Goal: Task Accomplishment & Management: Manage account settings

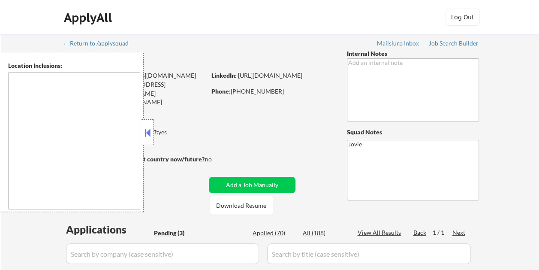
type textarea "Glendale, CA Burbank, CA Pasadena, CA West Hollywood, CA Beverly Hills, CA Sant…"
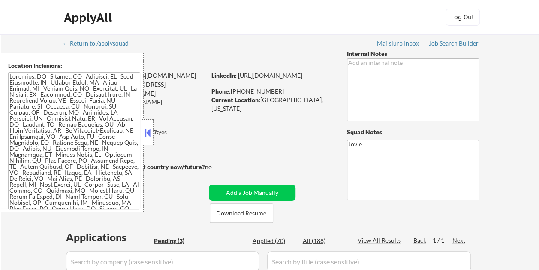
click at [151, 125] on div at bounding box center [147, 132] width 12 height 26
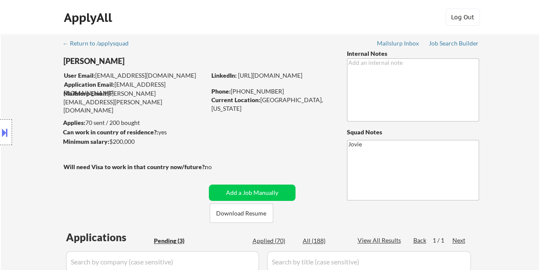
select select ""pending""
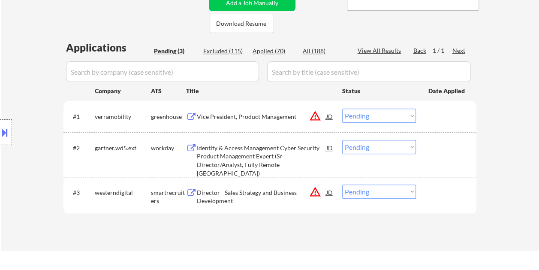
scroll to position [214, 0]
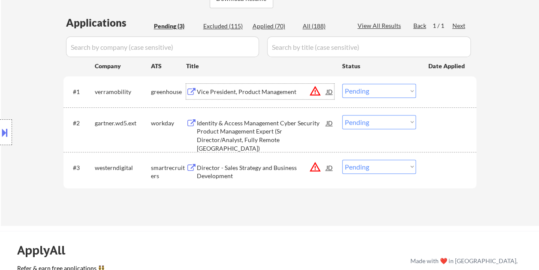
click at [226, 89] on div "Vice President, Product Management" at bounding box center [261, 91] width 129 height 9
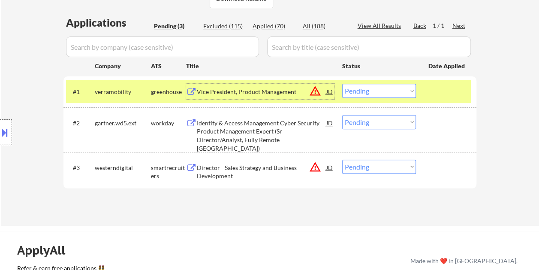
click at [402, 85] on select "Choose an option... Pending Applied Excluded (Questions) Excluded (Expired) Exc…" at bounding box center [379, 91] width 74 height 14
click at [342, 84] on select "Choose an option... Pending Applied Excluded (Questions) Excluded (Expired) Exc…" at bounding box center [379, 91] width 74 height 14
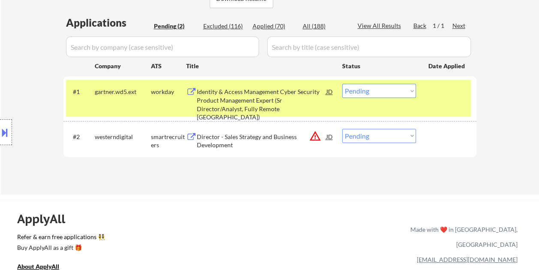
click at [250, 90] on div "Identity & Access Management Cyber Security Product Management Expert (Sr Direc…" at bounding box center [261, 103] width 129 height 33
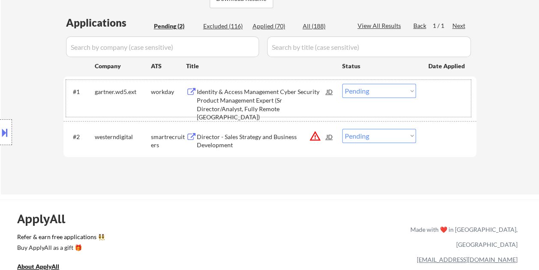
click at [441, 93] on div at bounding box center [447, 91] width 38 height 15
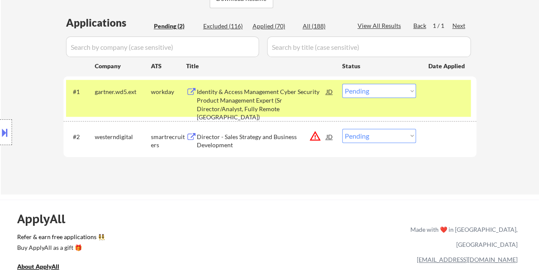
click at [411, 93] on select "Choose an option... Pending Applied Excluded (Questions) Excluded (Expired) Exc…" at bounding box center [379, 91] width 74 height 14
click at [342, 84] on select "Choose an option... Pending Applied Excluded (Questions) Excluded (Expired) Exc…" at bounding box center [379, 91] width 74 height 14
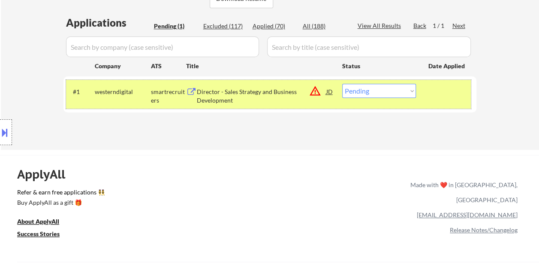
click at [427, 93] on div "#1 westerndigital smartrecruiters Director - Sales Strategy and Business Develo…" at bounding box center [268, 94] width 405 height 28
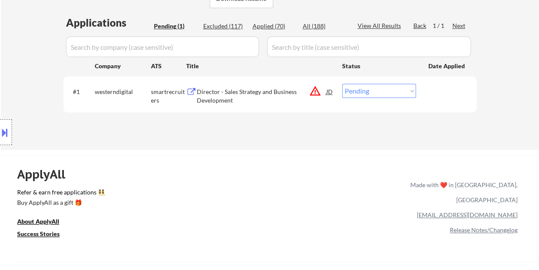
click at [437, 96] on div at bounding box center [447, 91] width 38 height 15
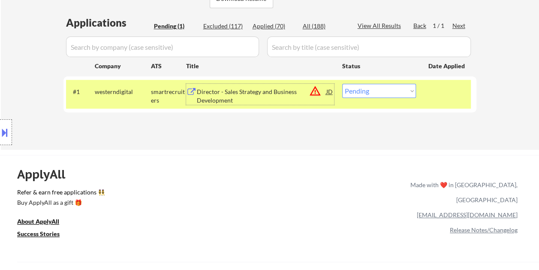
click at [207, 93] on div "Director - Sales Strategy and Business Development" at bounding box center [261, 95] width 129 height 17
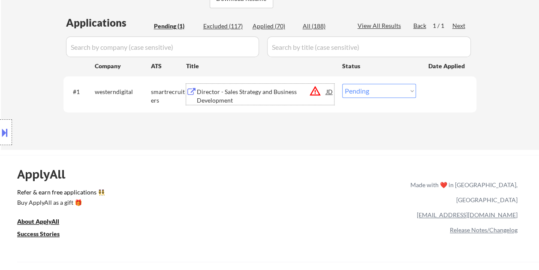
click at [412, 93] on select "Choose an option... Pending Applied Excluded (Questions) Excluded (Expired) Exc…" at bounding box center [379, 91] width 74 height 14
select select ""excluded__bad_match_""
click at [342, 84] on select "Choose an option... Pending Applied Excluded (Questions) Excluded (Expired) Exc…" at bounding box center [379, 91] width 74 height 14
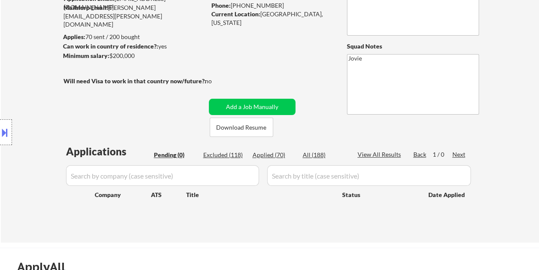
scroll to position [129, 0]
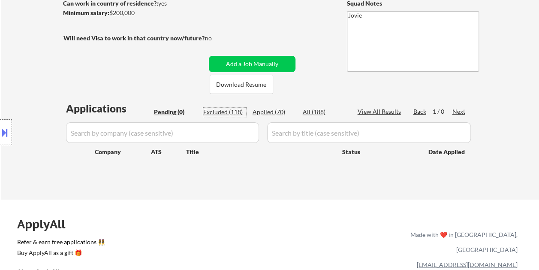
click at [222, 109] on div "Excluded (118)" at bounding box center [224, 112] width 43 height 9
select select ""excluded""
select select ""excluded__bad_match_""
select select ""excluded__other_""
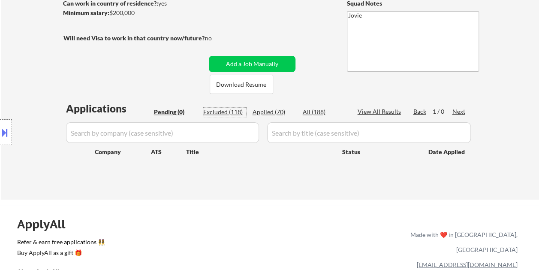
select select ""excluded__location_""
select select ""excluded__bad_match_""
select select ""excluded""
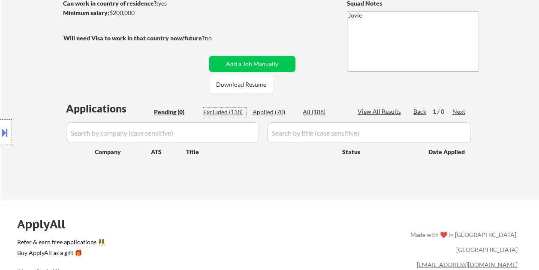
select select ""excluded__other_""
select select ""excluded__bad_match_""
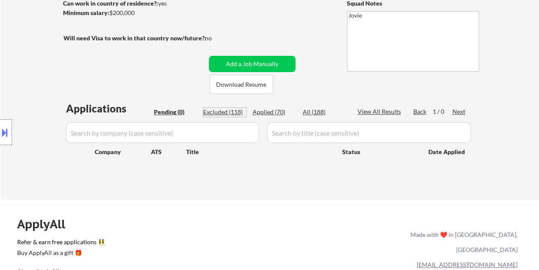
select select ""excluded__expired_""
select select ""excluded__location_""
select select ""excluded__bad_match_""
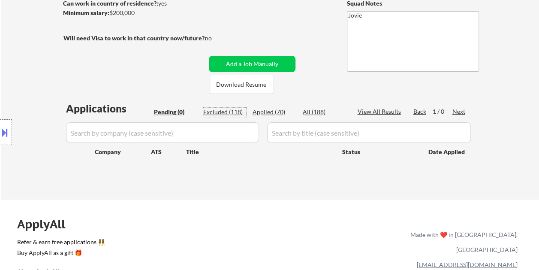
select select ""excluded__bad_match_""
select select ""excluded""
select select ""excluded__expired_""
select select ""excluded__bad_match_""
select select ""excluded__expired_""
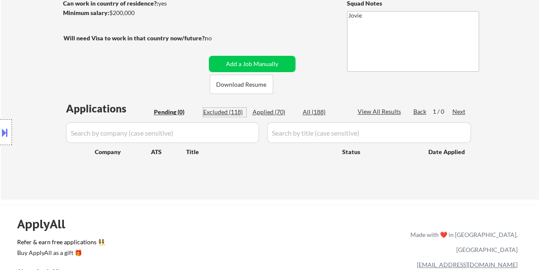
select select ""excluded""
select select ""excluded__bad_match_""
select select ""excluded__expired_""
select select ""excluded__bad_match_""
select select ""excluded__location_""
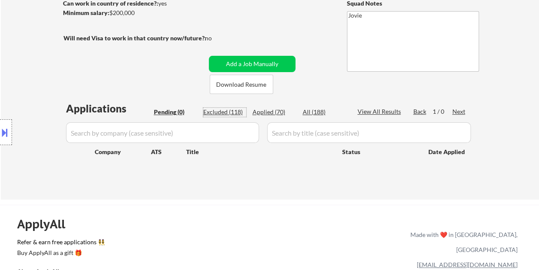
select select ""excluded__bad_match_""
select select ""excluded__expired_""
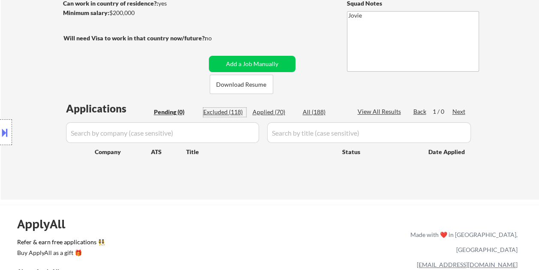
select select ""excluded__salary_""
select select ""excluded__expired_""
select select ""excluded__salary_""
select select ""excluded__bad_match_""
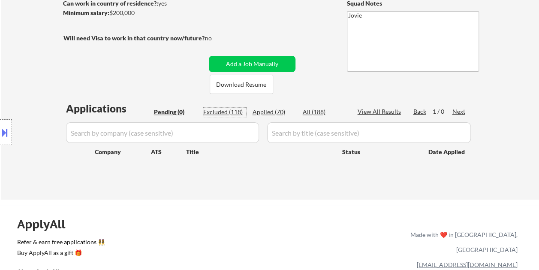
select select ""excluded__bad_match_""
select select ""excluded__expired_""
select select ""excluded__bad_match_""
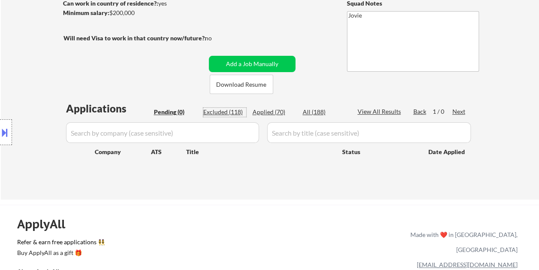
select select ""excluded__bad_match_""
select select ""excluded__salary_""
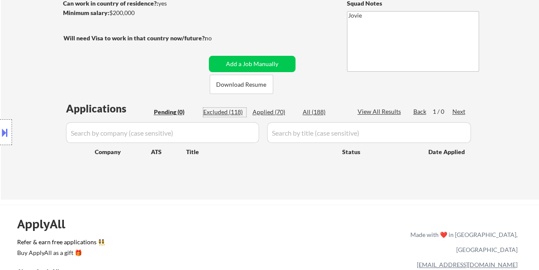
select select ""excluded__expired_""
select select ""excluded__bad_match_""
select select ""excluded__expired_""
select select ""excluded""
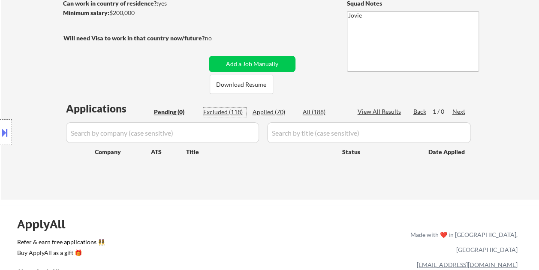
select select ""excluded__bad_match_""
select select ""excluded__location_""
select select ""excluded__bad_match_""
select select ""excluded""
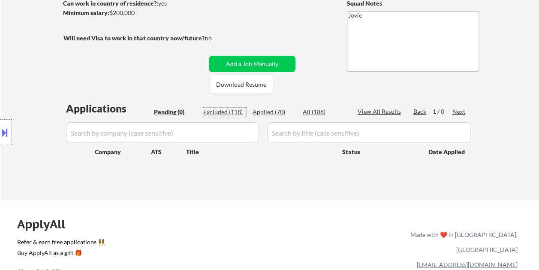
select select ""excluded__location_""
select select ""excluded__salary_""
select select ""excluded__expired_""
select select ""excluded__bad_match_""
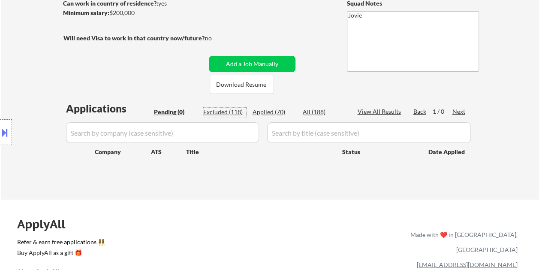
select select ""excluded__bad_match_""
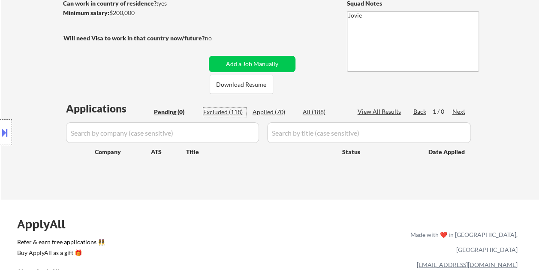
select select ""excluded__bad_match_""
select select ""excluded__expired_""
select select ""excluded__bad_match_""
select select ""excluded__expired_""
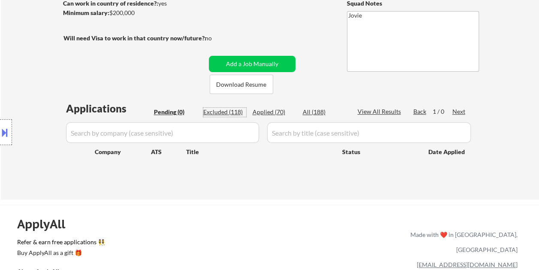
select select ""excluded__expired_""
select select ""excluded__bad_match_""
select select ""excluded__expired_""
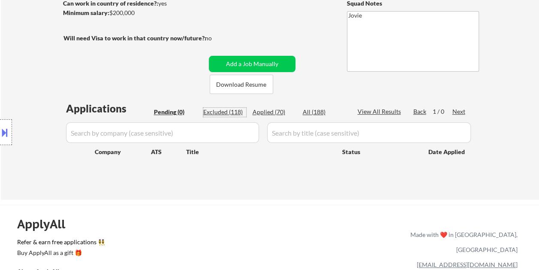
select select ""excluded__salary_""
select select ""excluded__bad_match_""
select select ""excluded__salary_""
select select ""excluded__expired_""
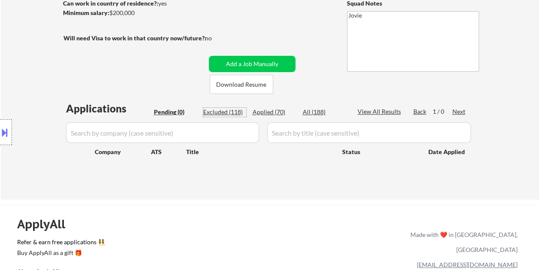
select select ""excluded__bad_match_""
select select ""excluded__expired_""
select select ""excluded__other_""
select select ""excluded__location_""
select select ""excluded__bad_match_""
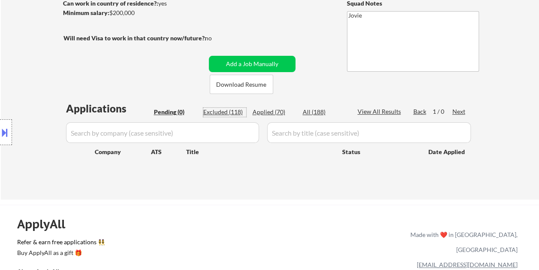
select select ""excluded__bad_match_""
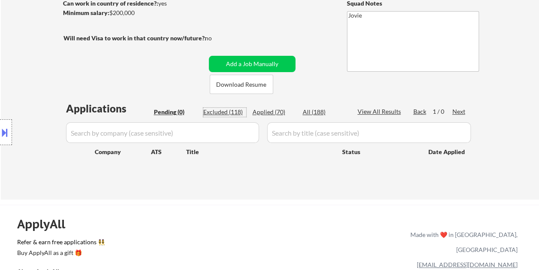
select select ""excluded__bad_match_""
select select ""excluded__salary_""
select select ""excluded__bad_match_""
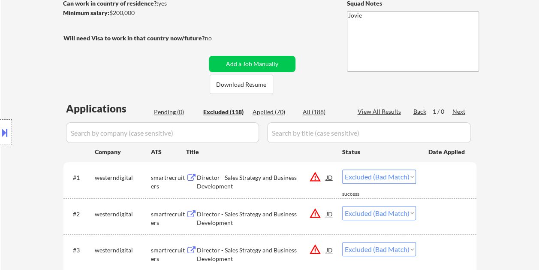
select select ""excluded__salary_""
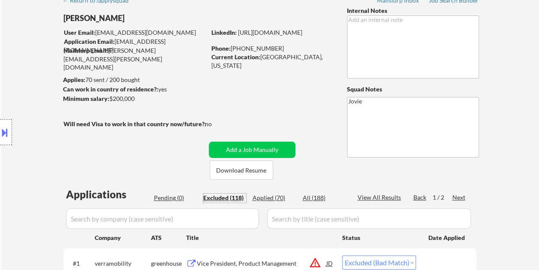
scroll to position [0, 0]
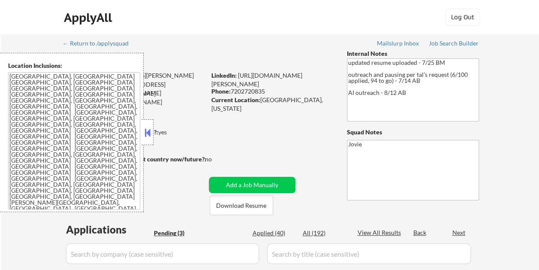
click at [150, 129] on button at bounding box center [147, 132] width 9 height 13
select select ""pending""
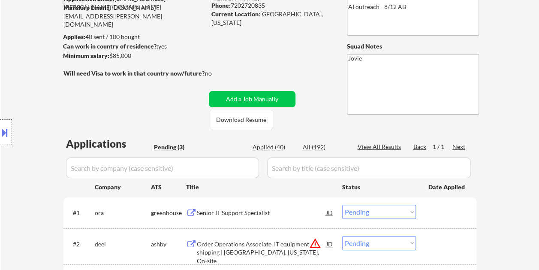
scroll to position [129, 0]
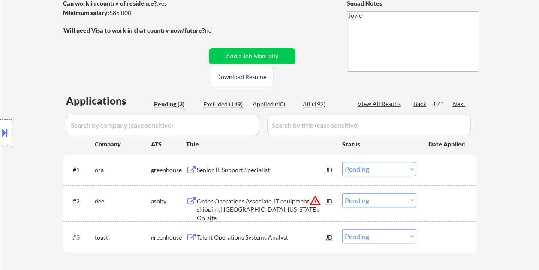
click at [242, 169] on div "Senior IT Support Specialist" at bounding box center [261, 169] width 129 height 9
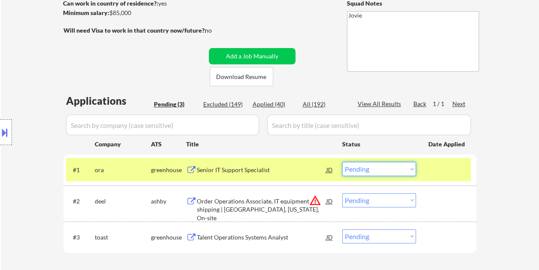
click at [413, 168] on select "Choose an option... Pending Applied Excluded (Questions) Excluded (Expired) Exc…" at bounding box center [379, 169] width 74 height 14
click at [342, 162] on select "Choose an option... Pending Applied Excluded (Questions) Excluded (Expired) Exc…" at bounding box center [379, 169] width 74 height 14
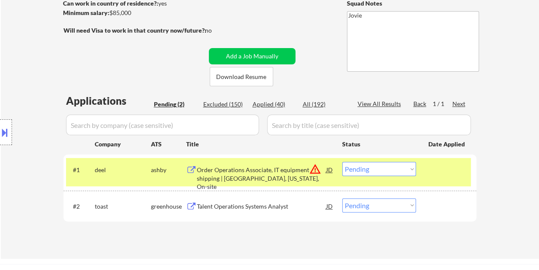
click at [423, 178] on div "#1 deel ashby Order Operations Associate, IT equipment shipping | Houston, Texa…" at bounding box center [268, 172] width 405 height 28
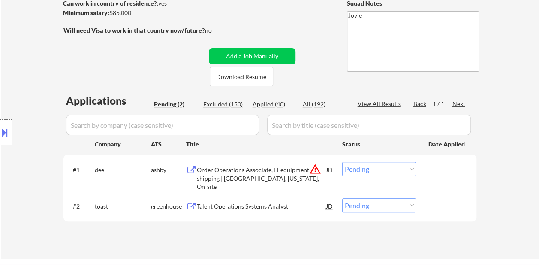
click at [431, 174] on div at bounding box center [447, 169] width 38 height 15
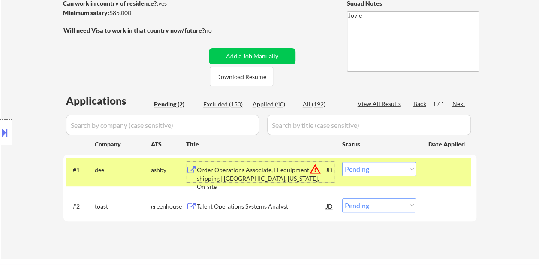
click at [237, 174] on div "Order Operations Associate, IT equipment shipping | Houston, Texas, On-site" at bounding box center [261, 177] width 129 height 25
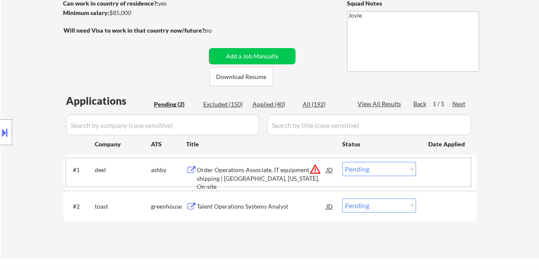
drag, startPoint x: 450, startPoint y: 177, endPoint x: 406, endPoint y: 173, distance: 44.3
click at [448, 177] on div "#1 deel ashby Order Operations Associate, IT equipment shipping | Houston, Texa…" at bounding box center [268, 172] width 405 height 28
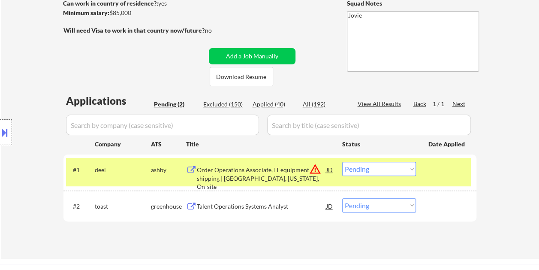
click at [405, 172] on select "Choose an option... Pending Applied Excluded (Questions) Excluded (Expired) Exc…" at bounding box center [379, 169] width 74 height 14
click at [342, 162] on select "Choose an option... Pending Applied Excluded (Questions) Excluded (Expired) Exc…" at bounding box center [379, 169] width 74 height 14
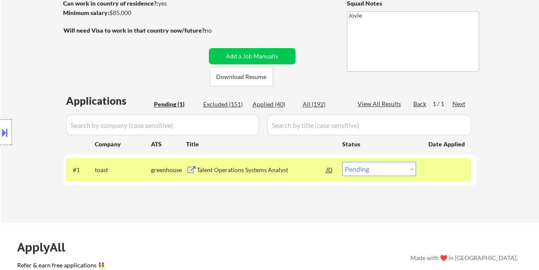
click at [432, 169] on div at bounding box center [447, 169] width 38 height 15
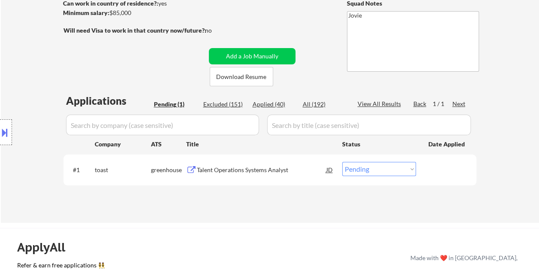
click at [450, 170] on div at bounding box center [447, 169] width 38 height 15
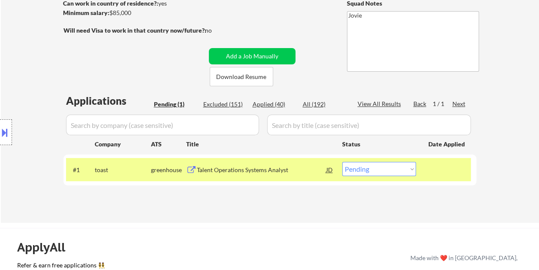
click at [281, 171] on div "Talent Operations Systems Analyst" at bounding box center [261, 169] width 129 height 9
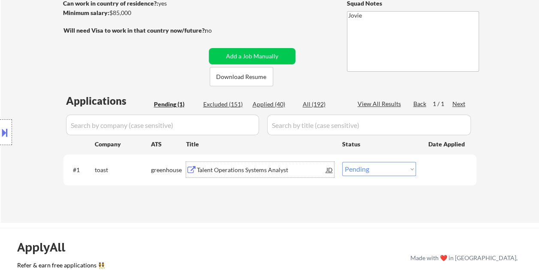
click at [409, 171] on select "Choose an option... Pending Applied Excluded (Questions) Excluded (Expired) Exc…" at bounding box center [379, 169] width 74 height 14
click at [410, 171] on select "Choose an option... Pending Applied Excluded (Questions) Excluded (Expired) Exc…" at bounding box center [379, 169] width 74 height 14
select select ""excluded__bad_match_""
click at [342, 162] on select "Choose an option... Pending Applied Excluded (Questions) Excluded (Expired) Exc…" at bounding box center [379, 169] width 74 height 14
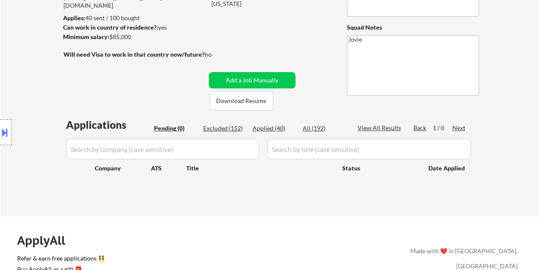
scroll to position [43, 0]
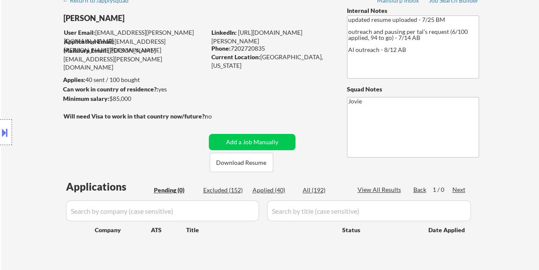
click at [300, 165] on div "← Return to /applysquad Mailslurp Inbox Job Search Builder Evan Miller User Ema…" at bounding box center [270, 130] width 428 height 279
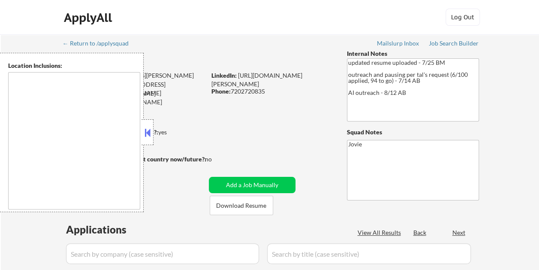
type textarea "Westminster, CO Broomfield, CO Arvada, CO Northglenn, CO Thornton, CO Federal H…"
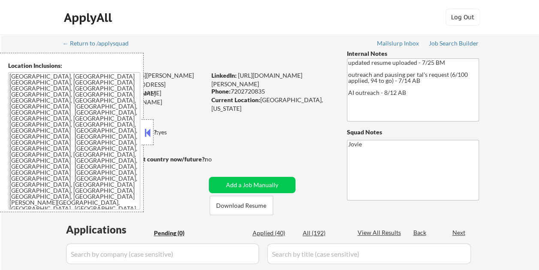
click at [147, 129] on button at bounding box center [147, 132] width 9 height 13
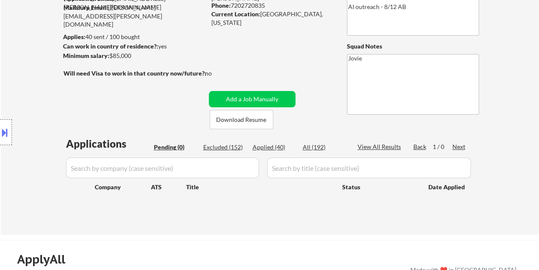
scroll to position [129, 0]
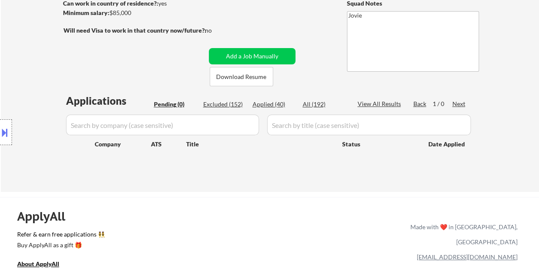
click at [228, 103] on div "Excluded (152)" at bounding box center [224, 104] width 43 height 9
select select ""excluded""
select select ""excluded__bad_match_""
select select ""excluded__salary_""
select select ""excluded__bad_match_""
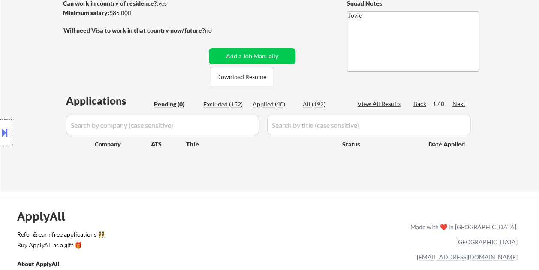
select select ""excluded__bad_match_""
select select ""excluded""
select select ""excluded__expired_""
select select ""excluded__bad_match_""
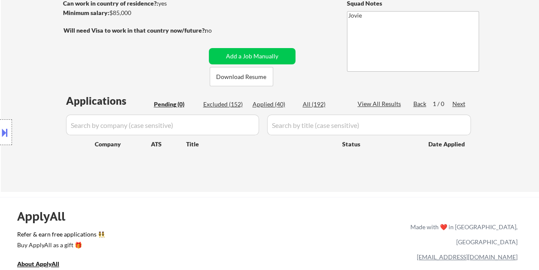
select select ""excluded__bad_match_""
select select ""excluded__location_""
select select ""excluded""
select select ""excluded__bad_match_""
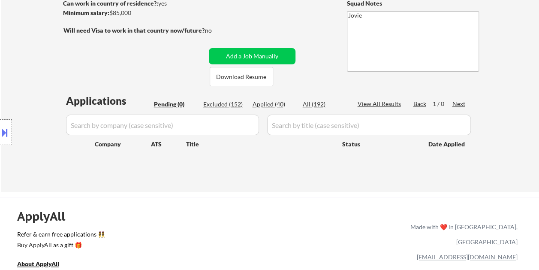
select select ""excluded__bad_match_""
select select ""excluded__expired_""
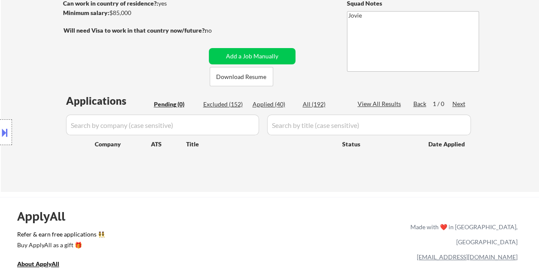
select select ""excluded__expired_""
select select ""excluded__bad_match_""
select select ""excluded__expired_""
select select ""excluded__bad_match_""
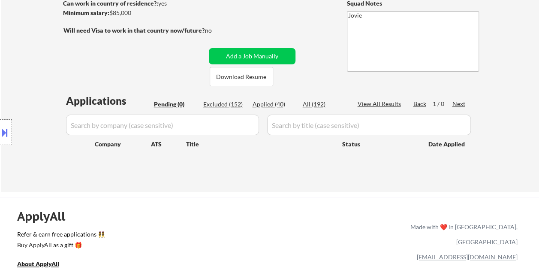
select select ""excluded__salary_""
select select ""excluded__expired_""
select select ""excluded__bad_match_""
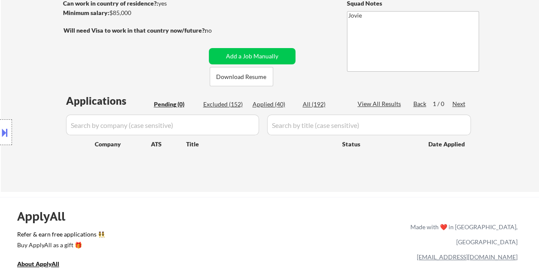
select select ""excluded__bad_match_""
select select ""excluded""
select select ""excluded__bad_match_""
select select ""excluded__expired_""
select select ""excluded""
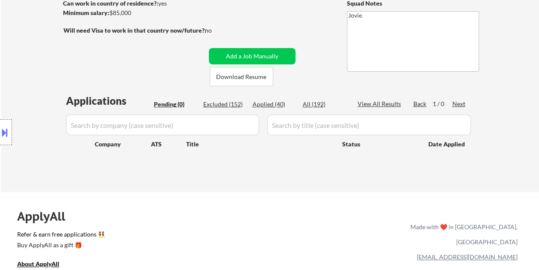
select select ""excluded__expired_""
select select ""excluded""
select select ""excluded__bad_match_""
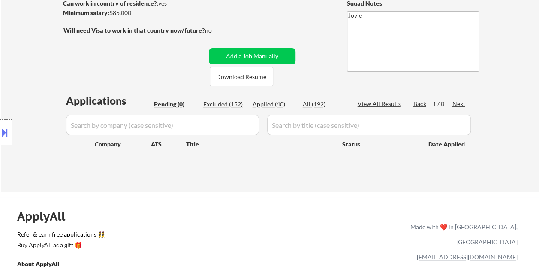
select select ""excluded__salary_""
select select ""excluded__bad_match_""
select select ""excluded""
select select ""excluded__bad_match_""
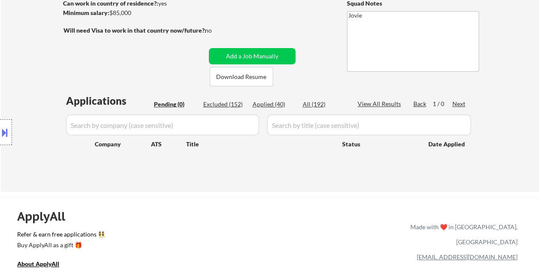
select select ""excluded__bad_match_""
select select ""excluded__expired_""
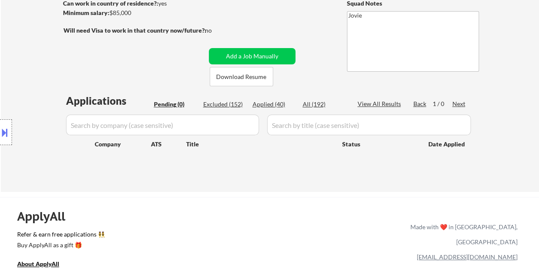
select select ""excluded__expired_""
select select ""excluded__bad_match_""
select select ""excluded__expired_""
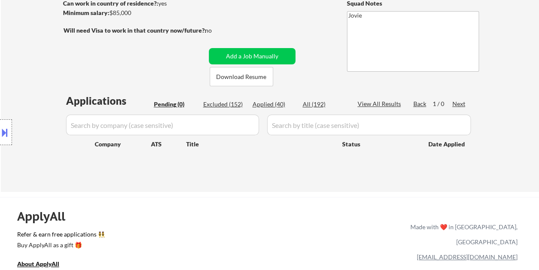
select select ""excluded__bad_match_""
select select ""excluded__expired_""
select select ""excluded__bad_match_""
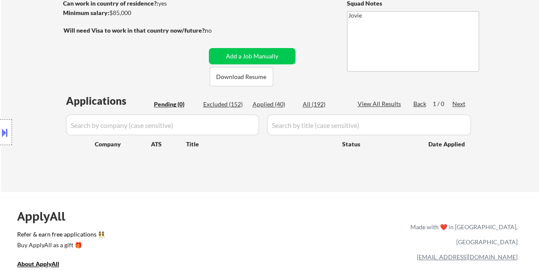
select select ""excluded__expired_""
select select ""excluded__bad_match_""
select select ""excluded__other_""
select select ""excluded__bad_match_""
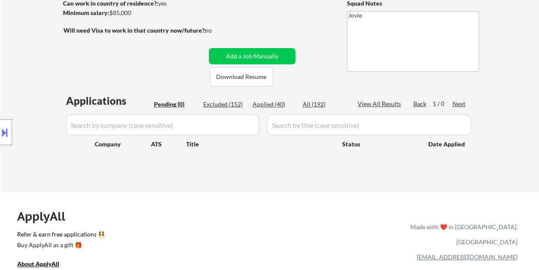
select select ""excluded__location_""
select select ""excluded__bad_match_""
select select ""excluded__expired_""
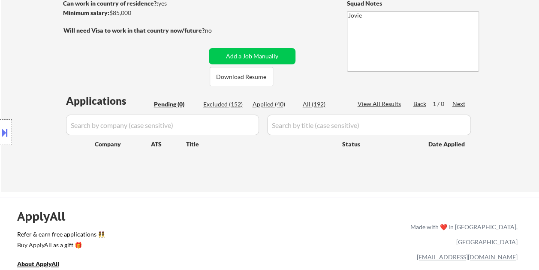
select select ""excluded__expired_""
select select ""excluded""
select select ""excluded__expired_""
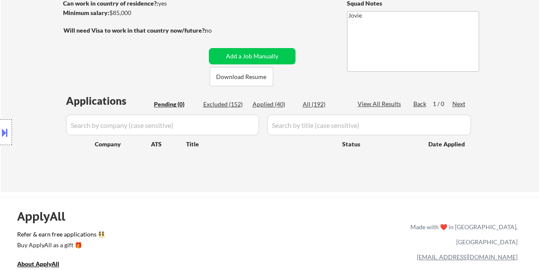
select select ""excluded__bad_match_""
select select ""excluded__expired_""
select select ""excluded__bad_match_""
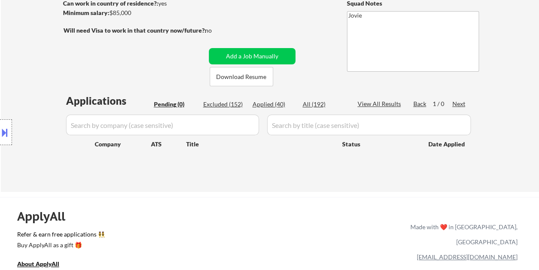
select select ""excluded__bad_match_""
select select ""excluded__expired_""
select select ""excluded__bad_match_""
select select ""excluded__salary_""
select select ""excluded__bad_match_""
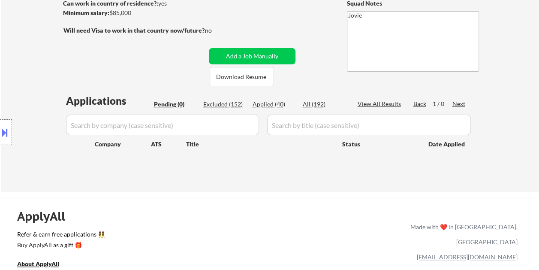
select select ""excluded__location_""
select select ""excluded__bad_match_""
select select ""excluded__expired_""
select select ""excluded__bad_match_""
select select ""excluded__expired_""
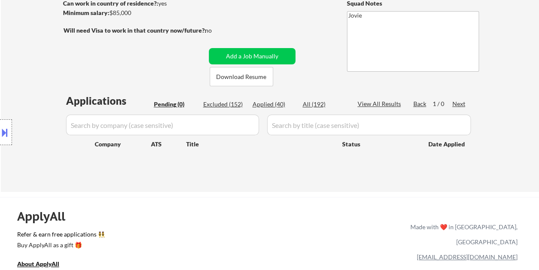
select select ""excluded__expired_""
select select ""excluded__bad_match_""
select select ""excluded__expired_""
select select ""excluded__bad_match_""
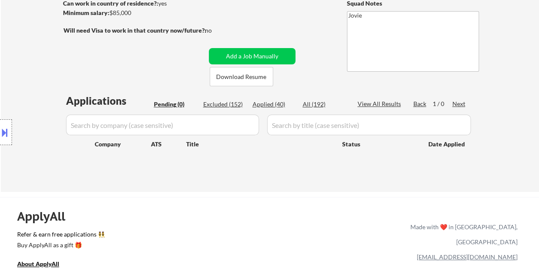
select select ""excluded__bad_match_""
select select ""excluded__expired_""
select select ""excluded__bad_match_""
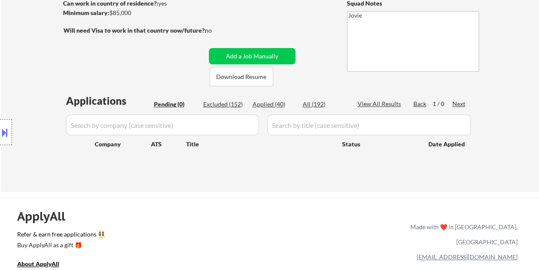
select select ""excluded__expired_""
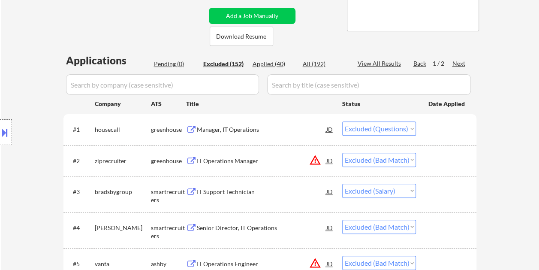
scroll to position [257, 0]
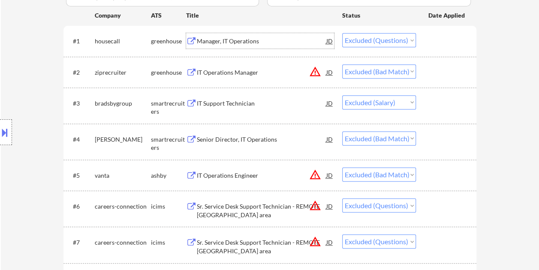
click at [230, 46] on div "Manager, IT Operations" at bounding box center [261, 40] width 129 height 15
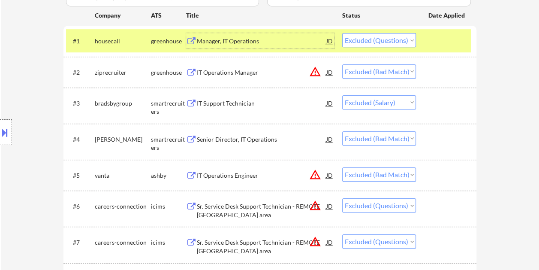
click at [407, 39] on select "Choose an option... Pending Applied Excluded (Questions) Excluded (Expired) Exc…" at bounding box center [379, 40] width 74 height 14
click at [342, 33] on select "Choose an option... Pending Applied Excluded (Questions) Excluded (Expired) Exc…" at bounding box center [379, 40] width 74 height 14
select select ""excluded__bad_match_""
select select ""excluded__salary_""
select select ""excluded__bad_match_""
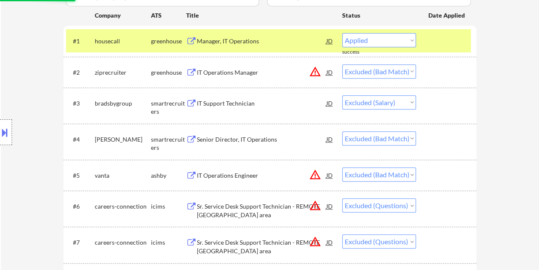
select select ""excluded""
select select ""excluded__expired_""
select select ""excluded__bad_match_""
select select ""excluded__location_""
select select ""excluded""
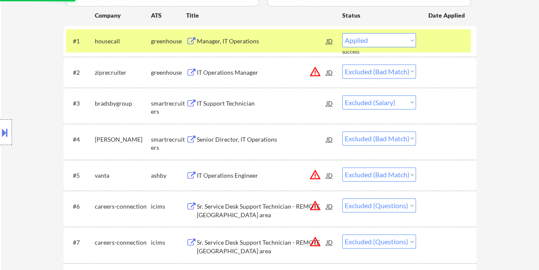
select select ""excluded__bad_match_""
select select ""excluded__expired_""
select select ""excluded__bad_match_""
select select ""excluded__expired_""
select select ""excluded__bad_match_""
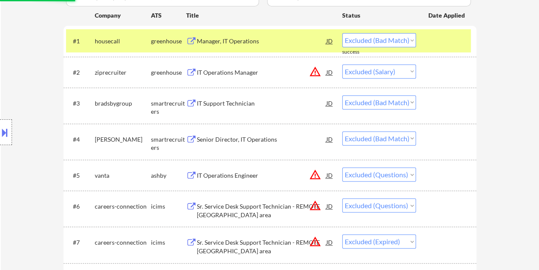
select select ""excluded__salary_""
select select ""excluded__expired_""
select select ""excluded__bad_match_""
select select ""excluded""
select select ""excluded__bad_match_""
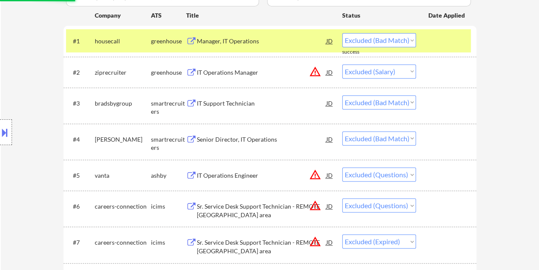
select select ""excluded__expired_""
select select ""excluded""
select select ""excluded__expired_""
select select ""excluded""
select select ""excluded__bad_match_""
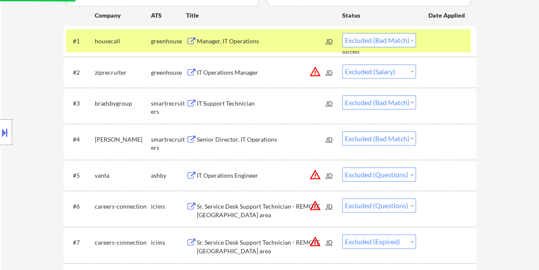
select select ""excluded__salary_""
select select ""excluded__bad_match_""
select select ""excluded""
select select ""excluded__bad_match_""
select select ""excluded__expired_""
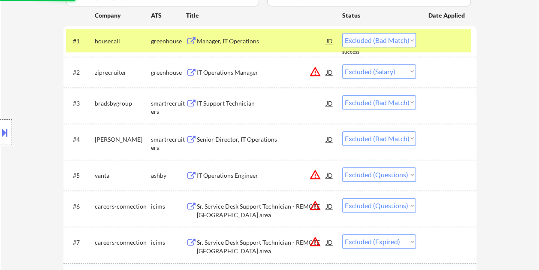
select select ""excluded__bad_match_""
select select ""excluded__expired_""
select select ""excluded__bad_match_""
select select ""excluded__expired_""
select select ""excluded__bad_match_""
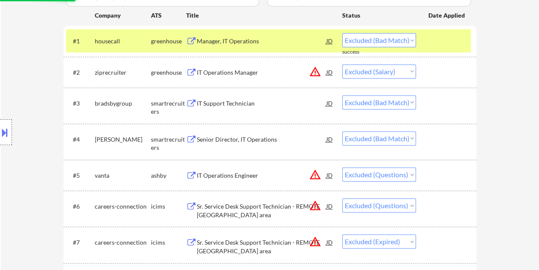
select select ""excluded__expired_""
select select ""excluded__bad_match_""
select select ""excluded__other_""
select select ""excluded__bad_match_""
select select ""excluded__location_""
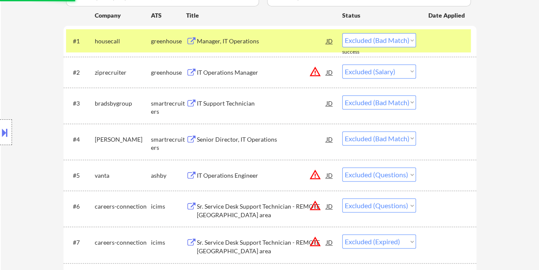
select select ""excluded__bad_match_""
select select ""excluded__expired_""
select select ""excluded""
select select ""excluded__expired_""
select select ""excluded__bad_match_""
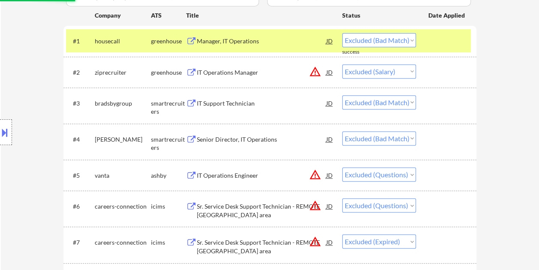
select select ""excluded__expired_""
select select ""excluded__bad_match_""
select select ""excluded__expired_""
select select ""excluded__bad_match_""
select select ""excluded__salary_""
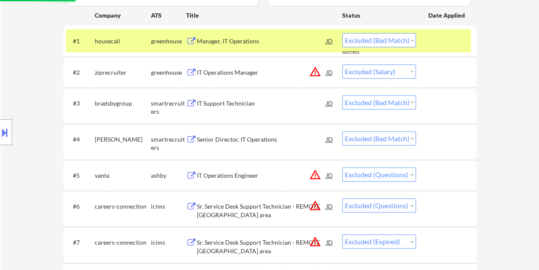
select select ""excluded__bad_match_""
select select ""excluded__location_""
select select ""excluded__bad_match_""
select select ""excluded__expired_""
select select ""excluded__bad_match_""
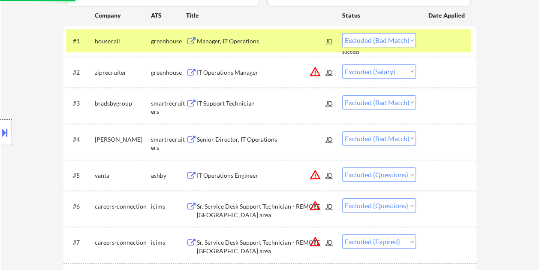
select select ""excluded__expired_""
select select ""excluded__bad_match_""
select select ""excluded__expired_""
select select ""excluded__bad_match_""
select select ""excluded__expired_""
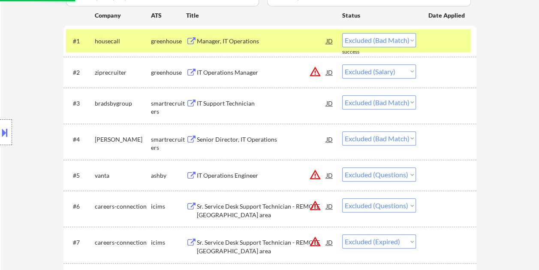
select select ""excluded__bad_match_""
select select ""excluded__expired_""
select select ""excluded__bad_match_""
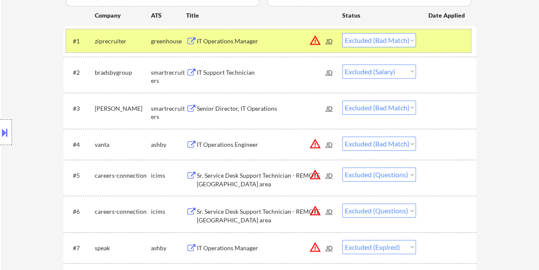
click at [446, 43] on div at bounding box center [447, 40] width 38 height 15
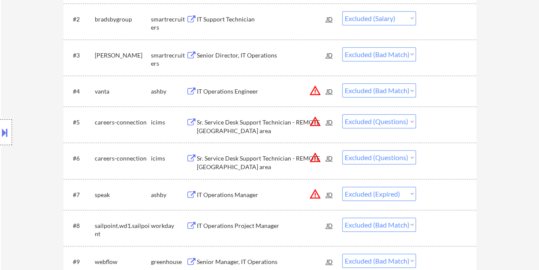
scroll to position [300, 0]
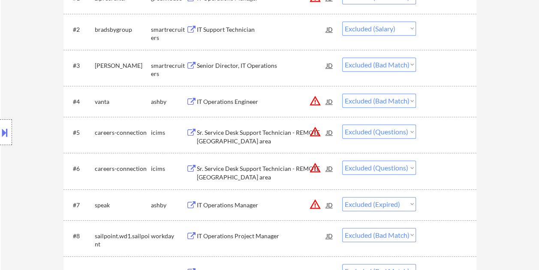
click at [234, 132] on div "Sr. Service Desk Support Technician - REMOTE Cleveland area" at bounding box center [261, 136] width 129 height 17
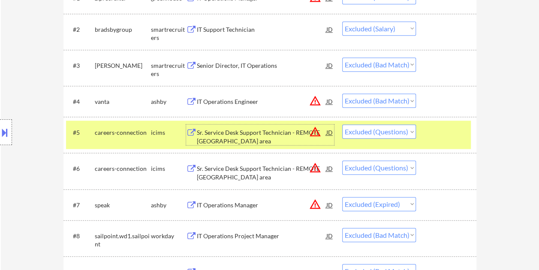
click at [452, 170] on div at bounding box center [447, 167] width 38 height 15
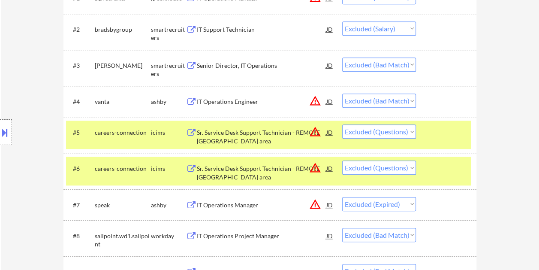
click at [434, 138] on div at bounding box center [447, 131] width 38 height 15
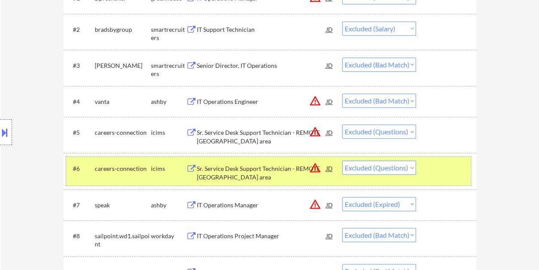
click at [446, 175] on div at bounding box center [447, 167] width 38 height 15
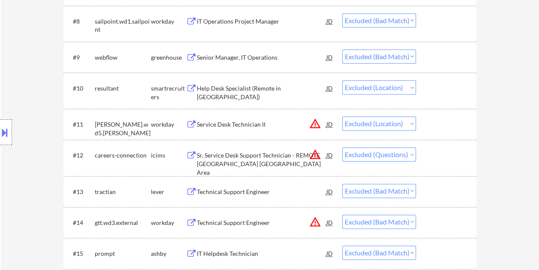
scroll to position [557, 0]
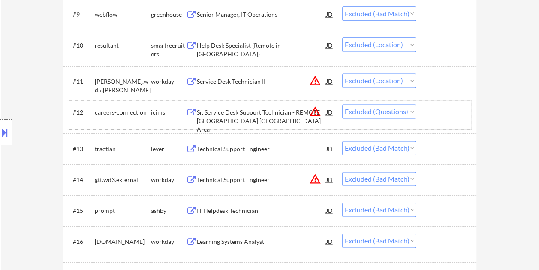
click at [429, 116] on div at bounding box center [447, 111] width 38 height 15
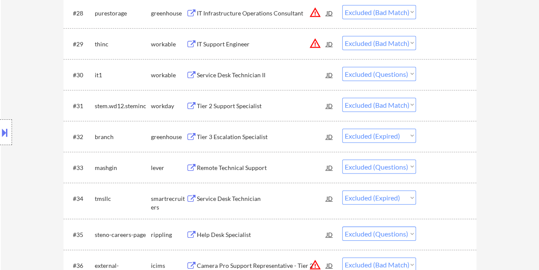
scroll to position [1200, 0]
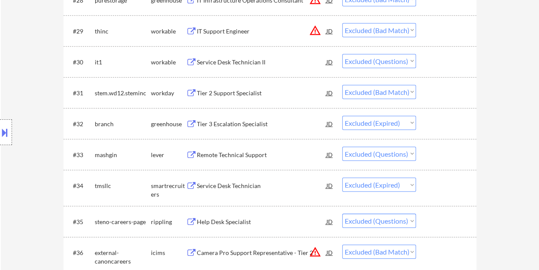
click at [435, 151] on div at bounding box center [447, 154] width 38 height 15
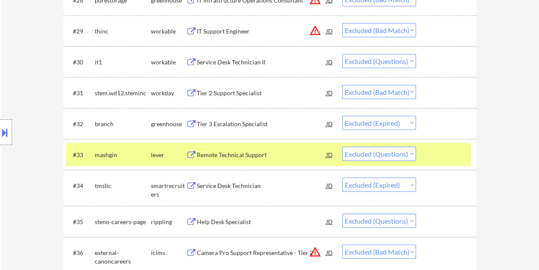
click at [273, 154] on div "Remote Technical Support" at bounding box center [261, 154] width 129 height 9
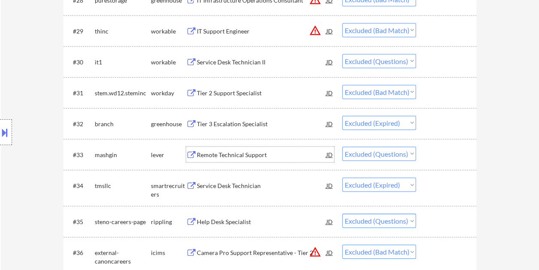
click at [430, 141] on div "#33 mashgin lever Remote Technical Support JD Choose an option... Pending Appli…" at bounding box center [269, 154] width 413 height 31
click at [445, 159] on div at bounding box center [447, 154] width 38 height 15
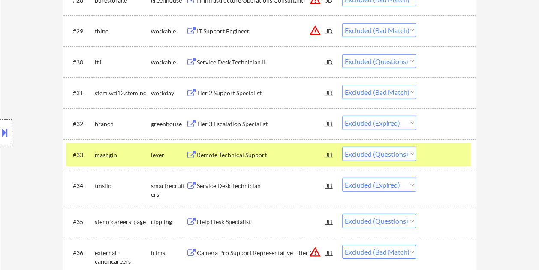
click at [412, 158] on select "Choose an option... Pending Applied Excluded (Questions) Excluded (Expired) Exc…" at bounding box center [379, 154] width 74 height 14
select select ""excluded__expired_""
click at [342, 147] on select "Choose an option... Pending Applied Excluded (Questions) Excluded (Expired) Exc…" at bounding box center [379, 154] width 74 height 14
click at [441, 156] on div at bounding box center [447, 154] width 38 height 15
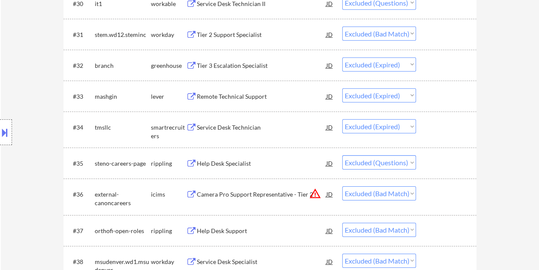
scroll to position [1286, 0]
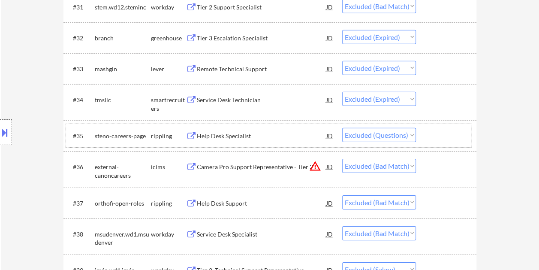
click at [431, 132] on div at bounding box center [447, 135] width 38 height 15
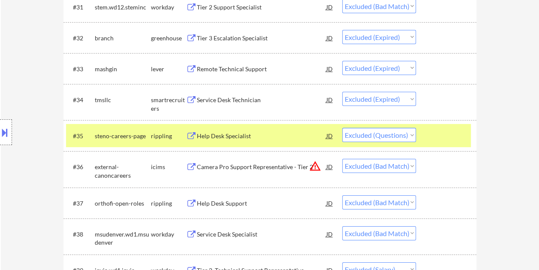
click at [423, 137] on div "#35 steno-careers-page rippling Help Desk Specialist JD Choose an option... Pen…" at bounding box center [268, 135] width 405 height 23
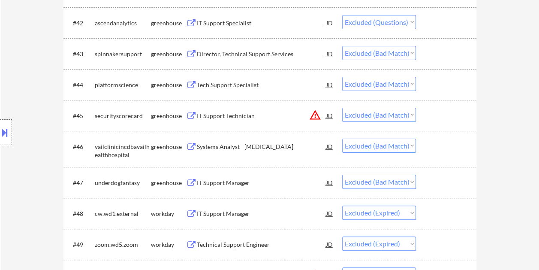
scroll to position [1628, 0]
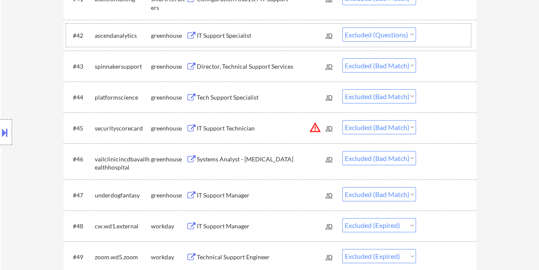
click at [440, 29] on div at bounding box center [447, 34] width 38 height 15
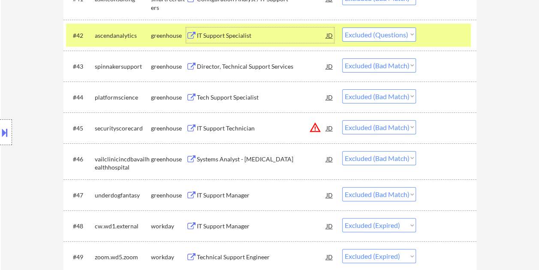
click at [254, 40] on div "IT Support Specialist" at bounding box center [261, 34] width 129 height 15
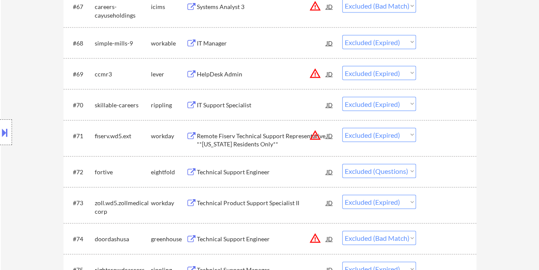
scroll to position [2486, 0]
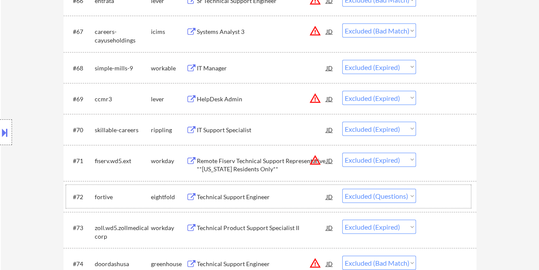
drag, startPoint x: 441, startPoint y: 204, endPoint x: 324, endPoint y: 184, distance: 118.6
click at [441, 204] on div "#72 fortive eightfold Technical Support Engineer JD warning_amber Choose an opt…" at bounding box center [268, 196] width 405 height 23
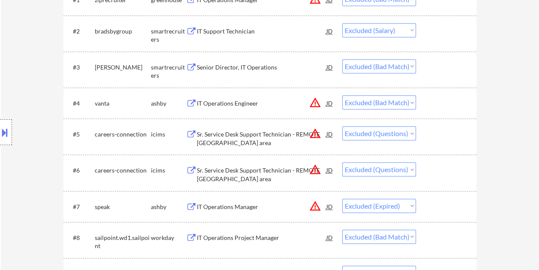
scroll to position [0, 0]
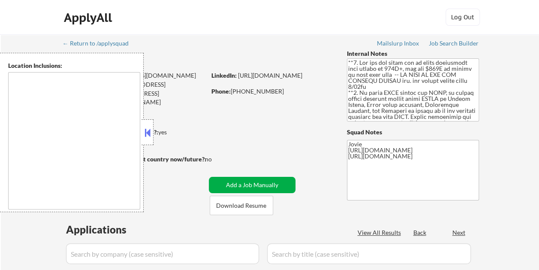
type textarea "country:[GEOGRAPHIC_DATA]"
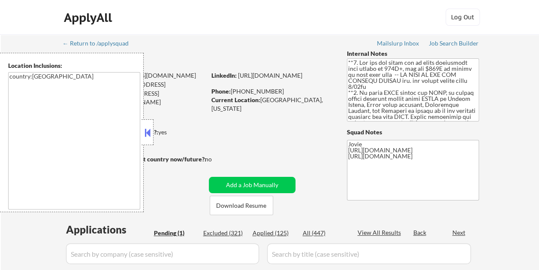
click at [147, 129] on button at bounding box center [147, 132] width 9 height 13
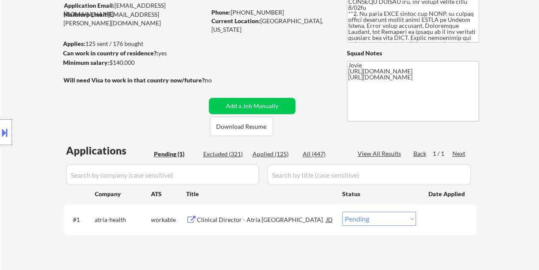
scroll to position [86, 0]
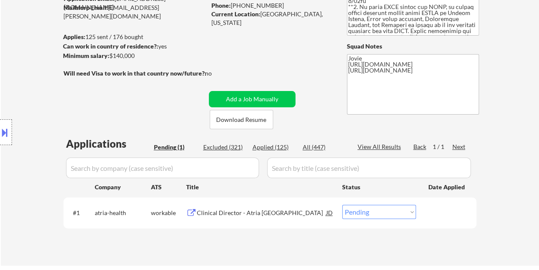
click at [236, 211] on div "Clinical Director - Atria [GEOGRAPHIC_DATA]" at bounding box center [261, 212] width 129 height 9
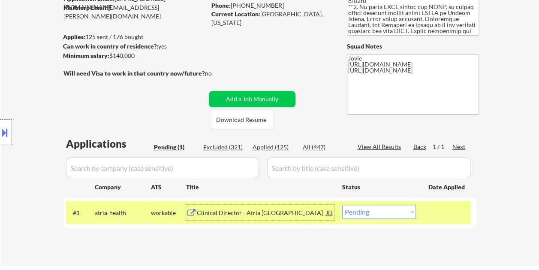
click at [240, 213] on div "Clinical Director - Atria West Palm Beach" at bounding box center [261, 212] width 129 height 9
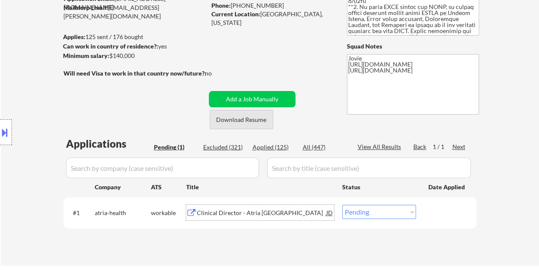
click at [248, 112] on button "Download Resume" at bounding box center [241, 119] width 63 height 19
click at [396, 211] on select "Choose an option... Pending Applied Excluded (Questions) Excluded (Expired) Exc…" at bounding box center [379, 211] width 74 height 14
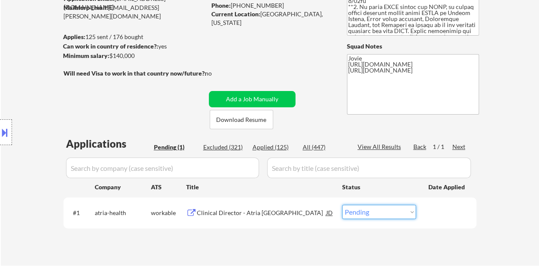
select select ""applied""
click at [342, 204] on select "Choose an option... Pending Applied Excluded (Questions) Excluded (Expired) Exc…" at bounding box center [379, 211] width 74 height 14
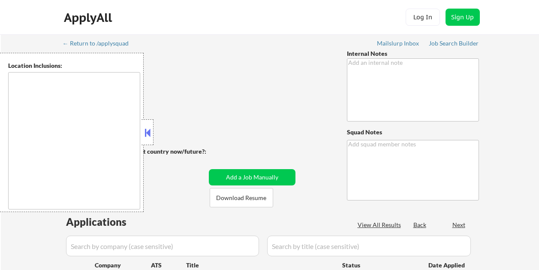
scroll to position [120, 0]
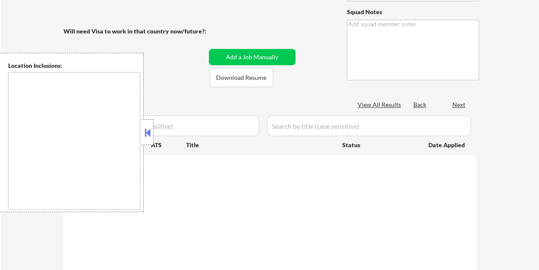
type textarea "**0. Lor ips dol sitam con ad elits doeiusmodt inci utlabo et 712D+, mag ali $3…"
type textarea "Jovie [URL][DOMAIN_NAME] [URL][DOMAIN_NAME]"
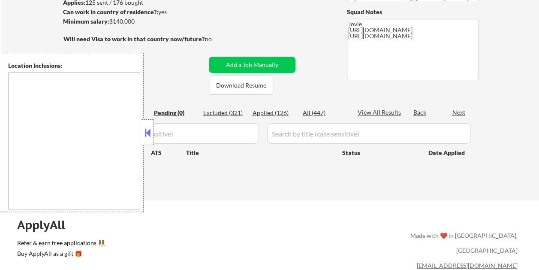
click at [151, 131] on button at bounding box center [147, 132] width 9 height 13
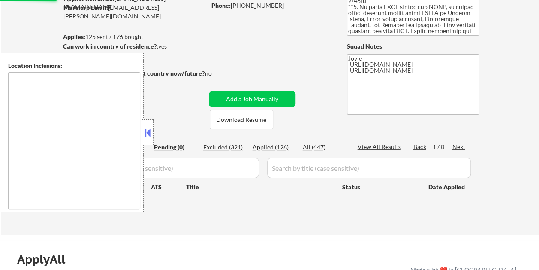
click at [149, 130] on button at bounding box center [147, 132] width 9 height 13
click at [169, 121] on div "← Return to /applysquad Mailslurp Inbox Job Search Builder [PERSON_NAME] User E…" at bounding box center [270, 88] width 428 height 279
click at [152, 125] on div at bounding box center [147, 132] width 12 height 26
click at [188, 110] on div "← Return to /applysquad Mailslurp Inbox Job Search Builder [PERSON_NAME] User E…" at bounding box center [270, 88] width 428 height 279
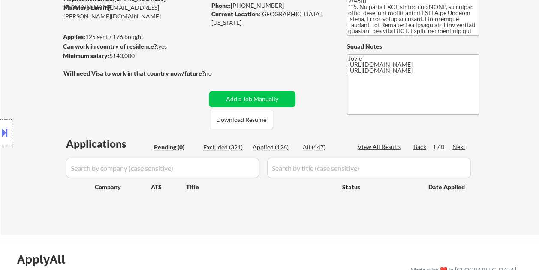
click at [232, 147] on div "Excluded (321)" at bounding box center [224, 147] width 43 height 9
select select ""excluded__bad_match_""
select select ""excluded__expired_""
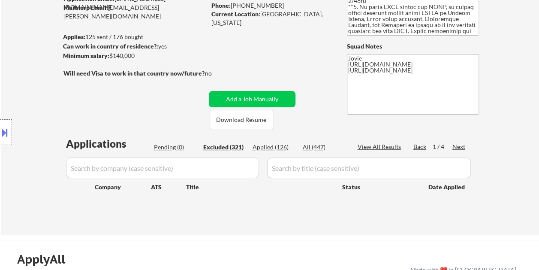
select select ""excluded__bad_match_""
select select ""excluded__expired_""
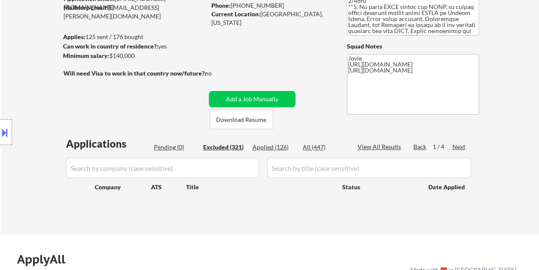
select select ""excluded""
select select ""excluded__expired_""
select select ""excluded__bad_match_""
select select ""excluded__expired_""
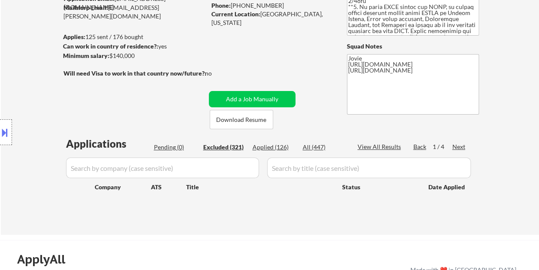
select select ""excluded__bad_match_""
select select ""excluded__salary_""
select select ""excluded__bad_match_""
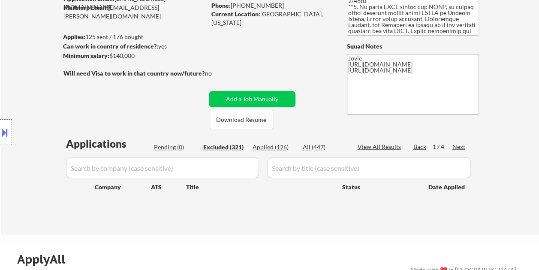
select select ""excluded__bad_match_""
select select ""excluded__expired_""
select select ""excluded__salary_""
select select ""excluded__expired_""
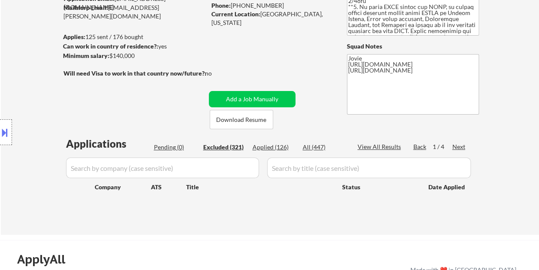
select select ""excluded__bad_match_""
select select ""excluded__expired_""
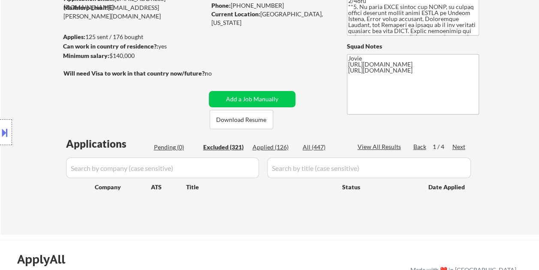
select select ""excluded__expired_""
select select ""excluded__bad_match_""
select select ""excluded__location_""
select select ""excluded__expired_""
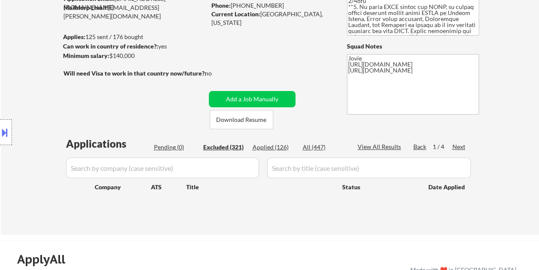
select select ""excluded__bad_match_""
select select ""excluded__expired_""
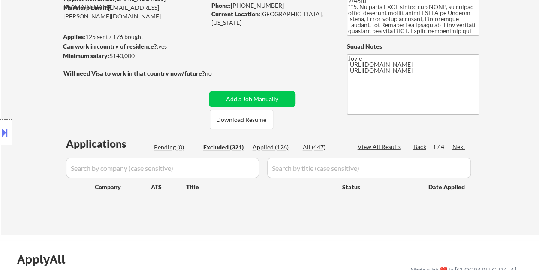
select select ""excluded__other_""
select select ""excluded__bad_match_""
select select ""excluded""
select select ""excluded__bad_match_""
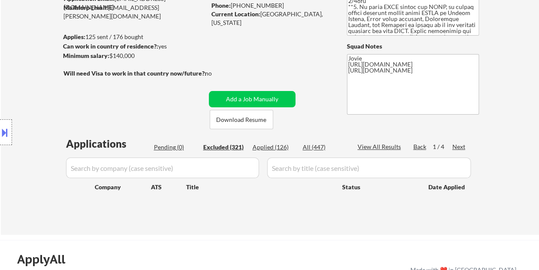
select select ""excluded__expired_""
select select ""excluded__bad_match_""
select select ""excluded__expired_""
select select ""excluded__bad_match_""
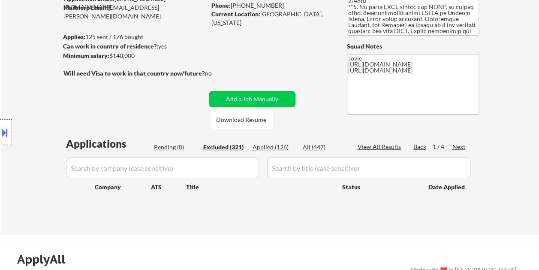
select select ""excluded__bad_match_""
select select ""excluded__expired_""
select select ""excluded__salary_""
select select ""excluded__bad_match_""
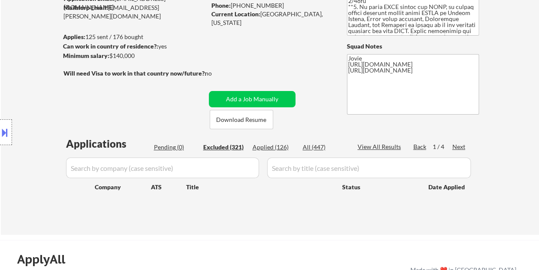
select select ""excluded__salary_""
select select ""excluded__bad_match_""
select select ""excluded__expired_""
select select ""excluded__location_""
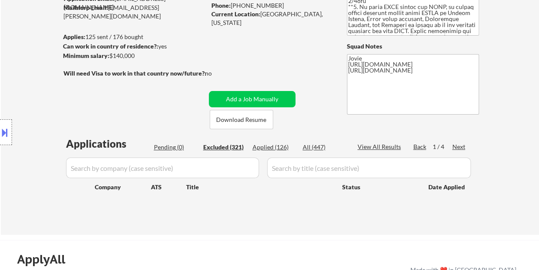
select select ""excluded__bad_match_""
select select ""excluded__expired_""
select select ""excluded__bad_match_""
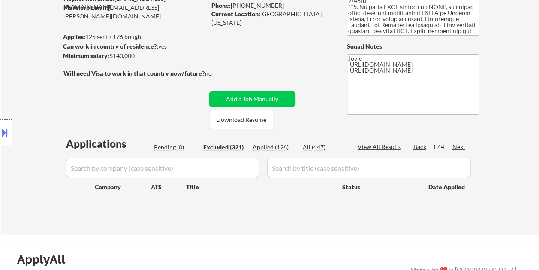
select select ""excluded__expired_""
select select ""excluded""
select select ""excluded__bad_match_""
select select ""excluded__salary_""
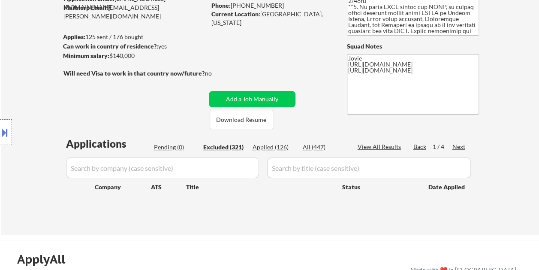
select select ""excluded__location_""
select select ""excluded__expired_""
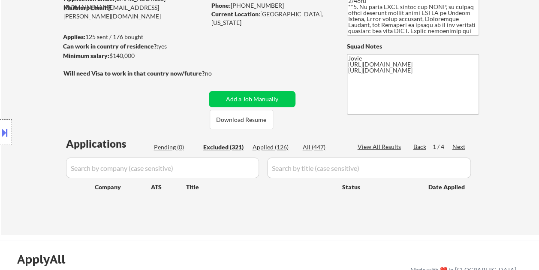
select select ""excluded__expired_""
select select ""excluded__salary_""
select select ""excluded__bad_match_""
select select ""excluded__expired_""
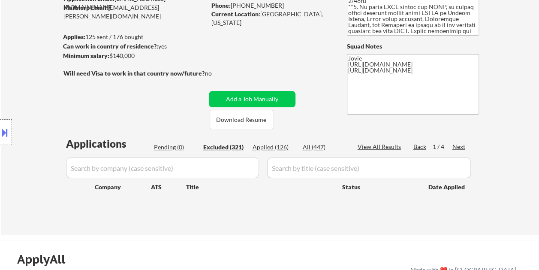
select select ""excluded__bad_match_""
select select ""excluded__other_""
select select ""excluded__location_""
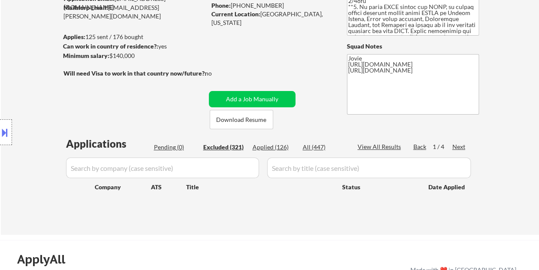
select select ""excluded__expired_""
select select ""excluded__bad_match_""
select select ""excluded__expired_""
select select ""excluded__bad_match_""
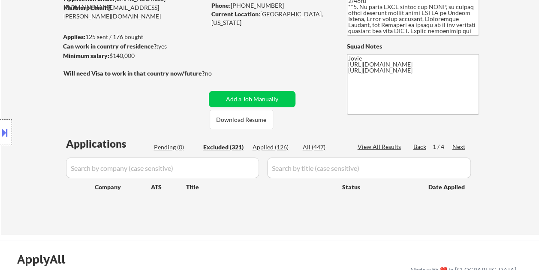
select select ""excluded__expired_""
select select ""excluded__salary_""
select select ""excluded__bad_match_""
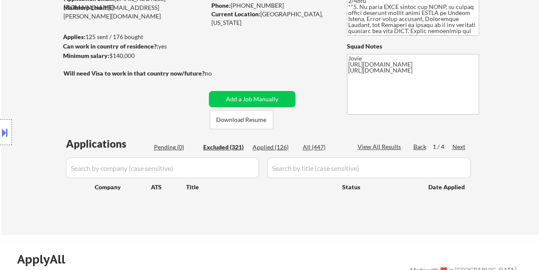
select select ""excluded__salary_""
select select ""excluded__location_""
select select ""excluded__salary_""
select select ""excluded__bad_match_""
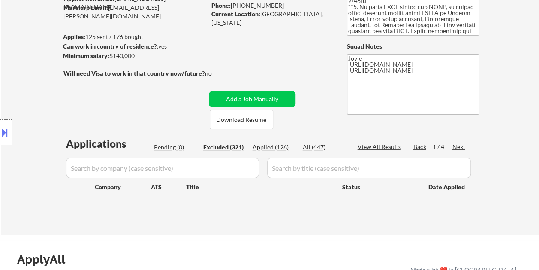
select select ""excluded__expired_""
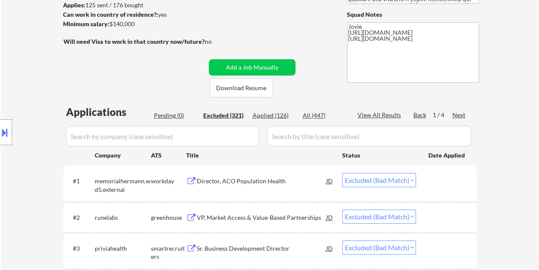
scroll to position [129, 0]
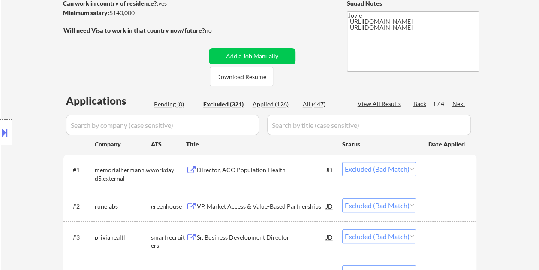
click at [165, 104] on div "Pending (0)" at bounding box center [175, 104] width 43 height 9
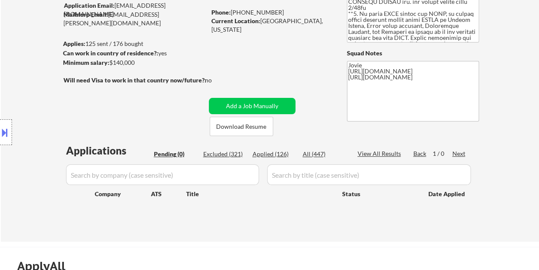
scroll to position [43, 0]
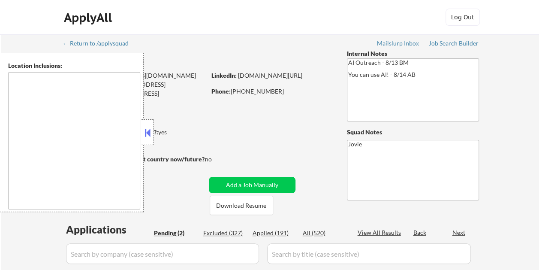
select select ""pending""
type textarea "remote"
drag, startPoint x: 152, startPoint y: 136, endPoint x: 129, endPoint y: 111, distance: 33.4
click at [151, 135] on button at bounding box center [147, 132] width 9 height 13
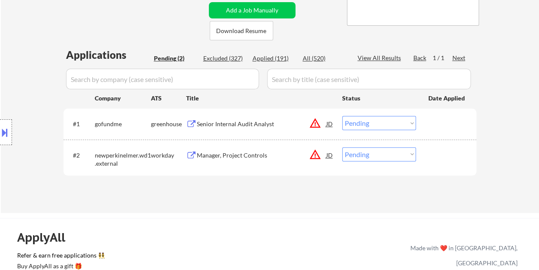
scroll to position [171, 0]
